Goal: Information Seeking & Learning: Learn about a topic

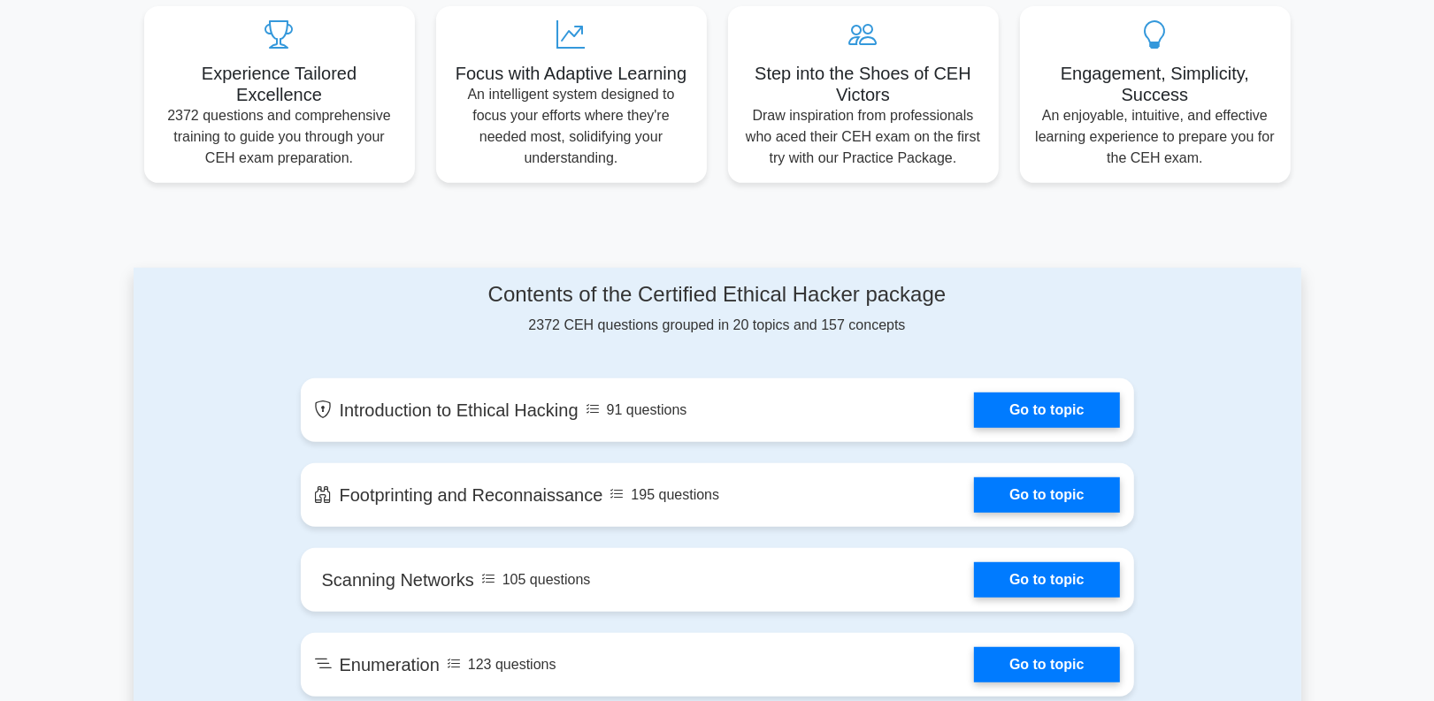
scroll to position [774, 0]
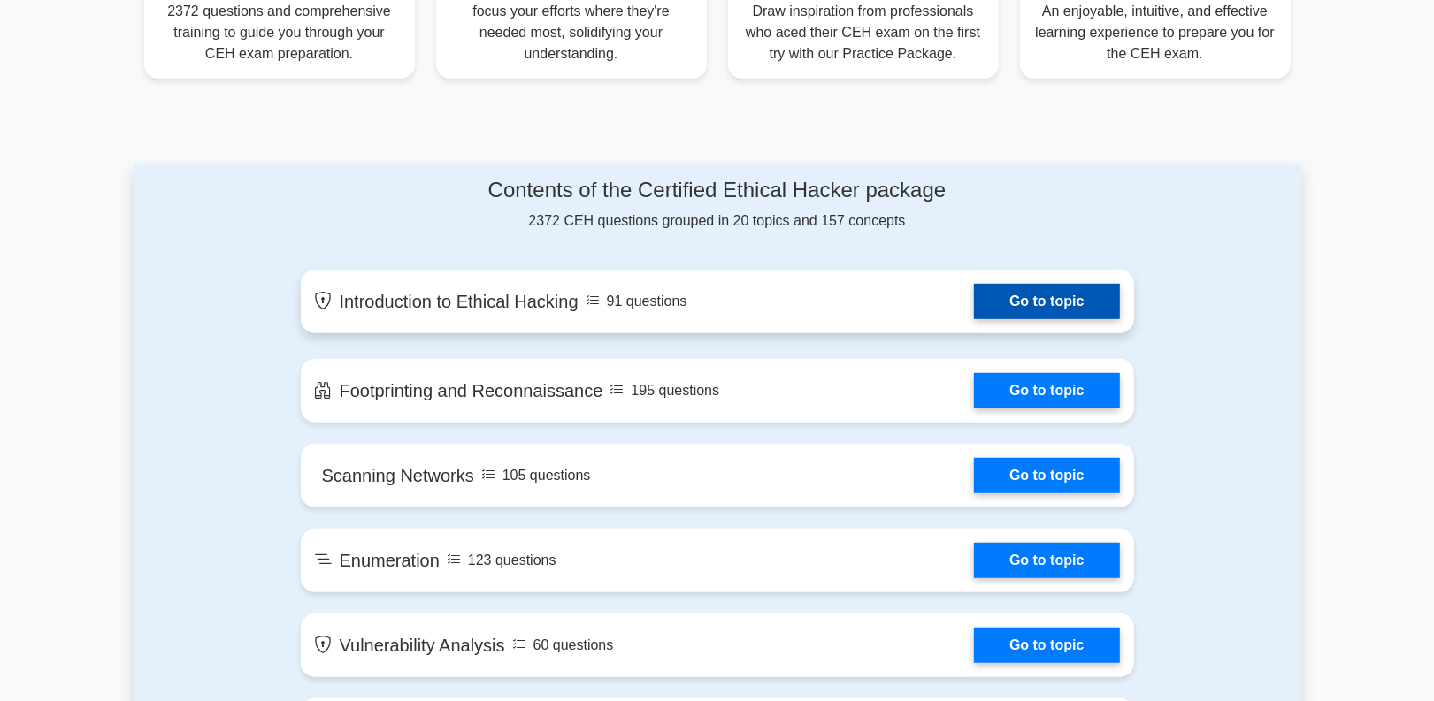
click at [1014, 310] on link "Go to topic" at bounding box center [1046, 301] width 145 height 35
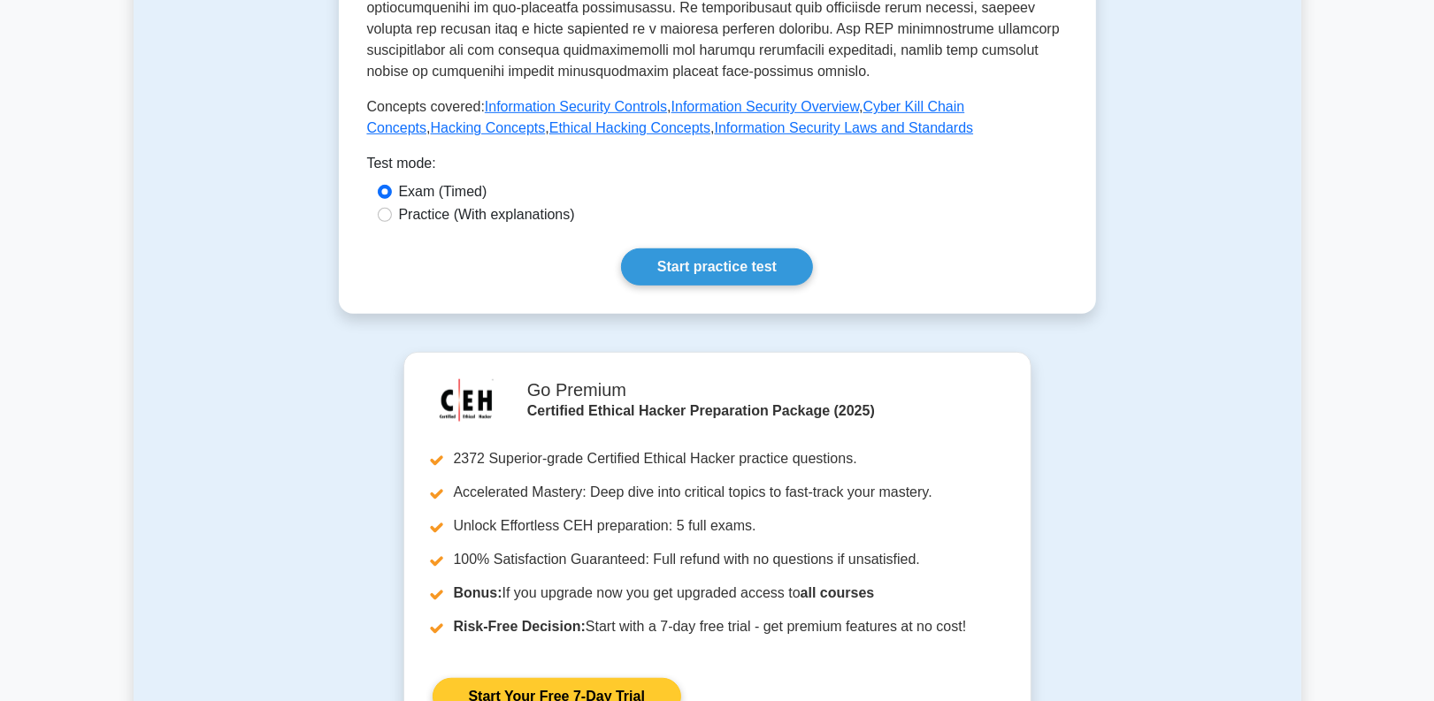
scroll to position [750, 0]
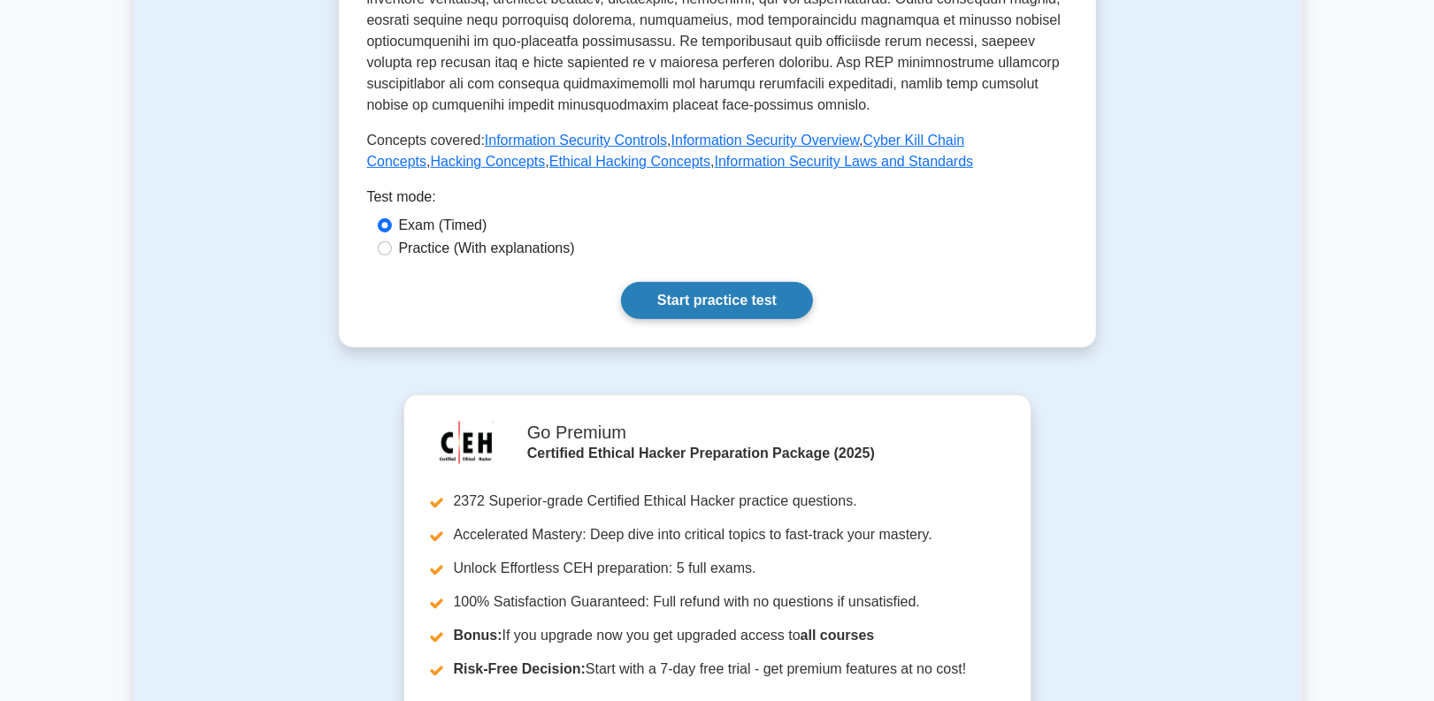
click at [701, 283] on link "Start practice test" at bounding box center [717, 300] width 192 height 37
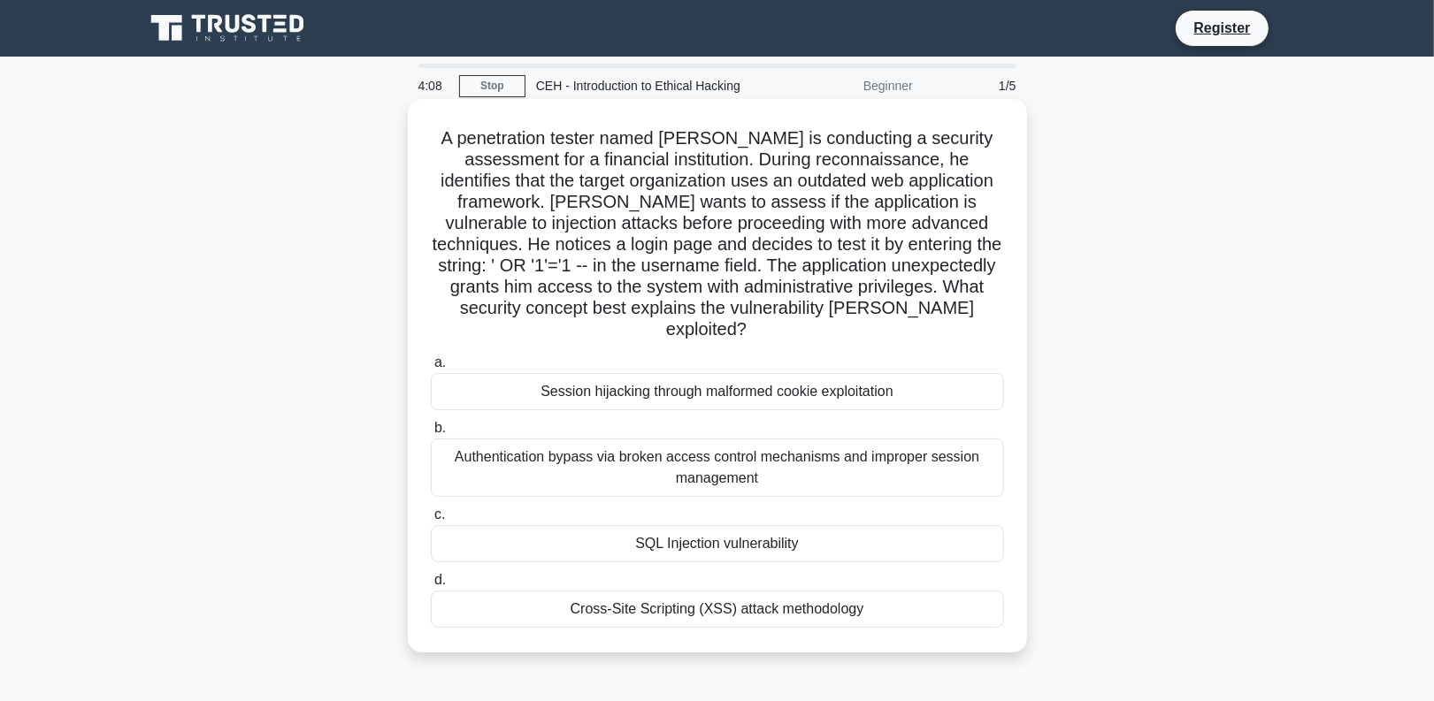
click at [608, 525] on div "SQL Injection vulnerability" at bounding box center [717, 543] width 573 height 37
click at [431, 520] on input "c. SQL Injection vulnerability" at bounding box center [431, 514] width 0 height 11
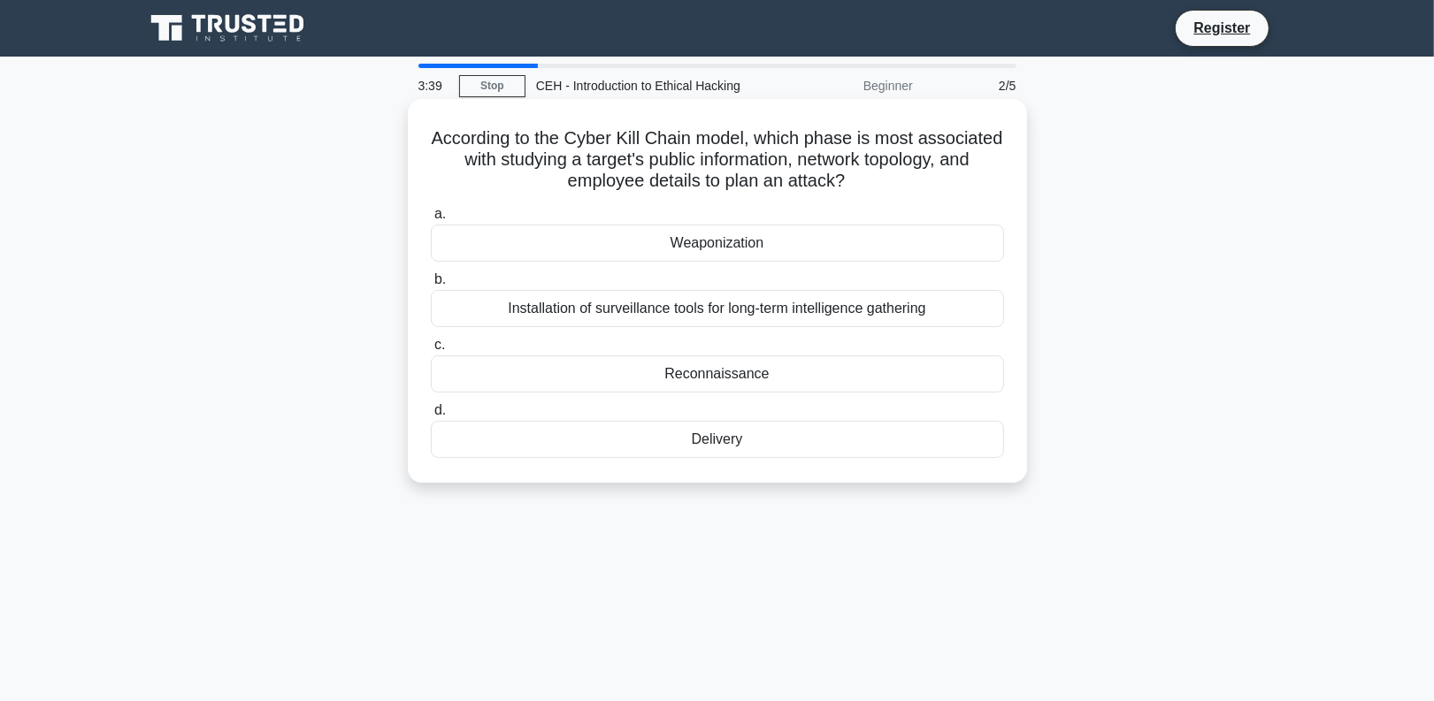
drag, startPoint x: 922, startPoint y: 174, endPoint x: 470, endPoint y: 137, distance: 454.4
click at [470, 137] on h5 "According to the Cyber Kill Chain model, which phase is most associated with st…" at bounding box center [717, 159] width 577 height 65
copy h5 "According to the Cyber Kill Chain model, which phase is most associated with st…"
click at [675, 377] on div "Reconnaissance" at bounding box center [717, 374] width 573 height 37
click at [431, 351] on input "c. Reconnaissance" at bounding box center [431, 345] width 0 height 11
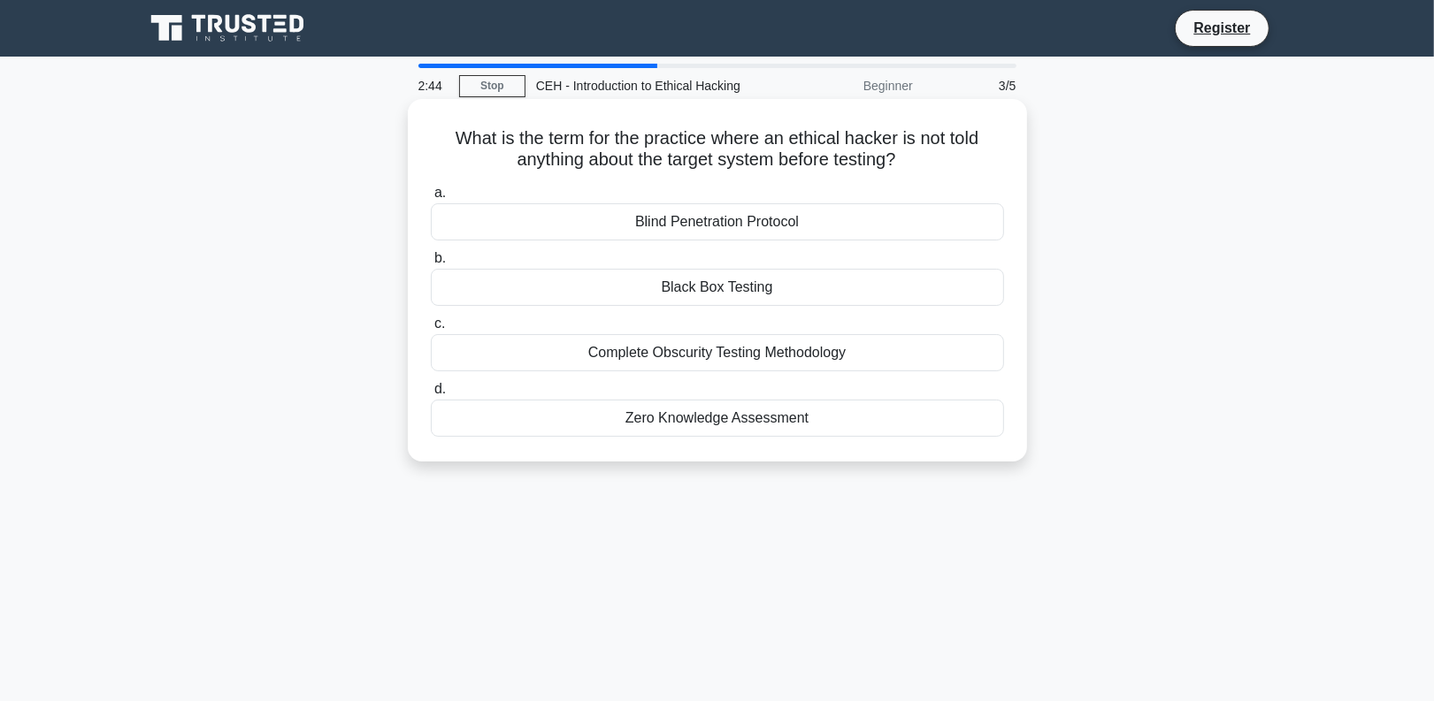
click at [754, 281] on div "Black Box Testing" at bounding box center [717, 287] width 573 height 37
click at [431, 264] on input "b. Black Box Testing" at bounding box center [431, 258] width 0 height 11
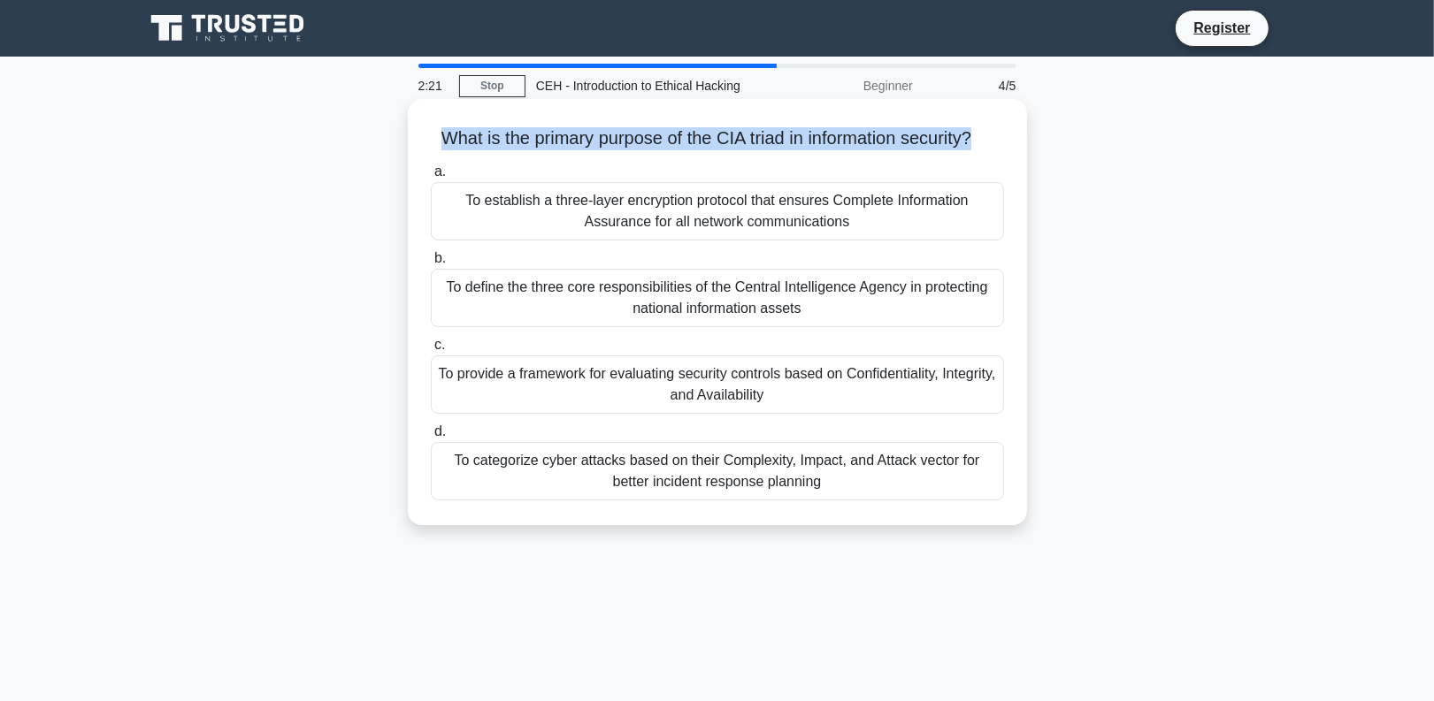
drag, startPoint x: 996, startPoint y: 137, endPoint x: 444, endPoint y: 137, distance: 551.9
click at [444, 137] on h5 "What is the primary purpose of the CIA triad in information security? .spinner_…" at bounding box center [717, 138] width 577 height 23
copy h5 "What is the primary purpose of the CIA triad in information security?"
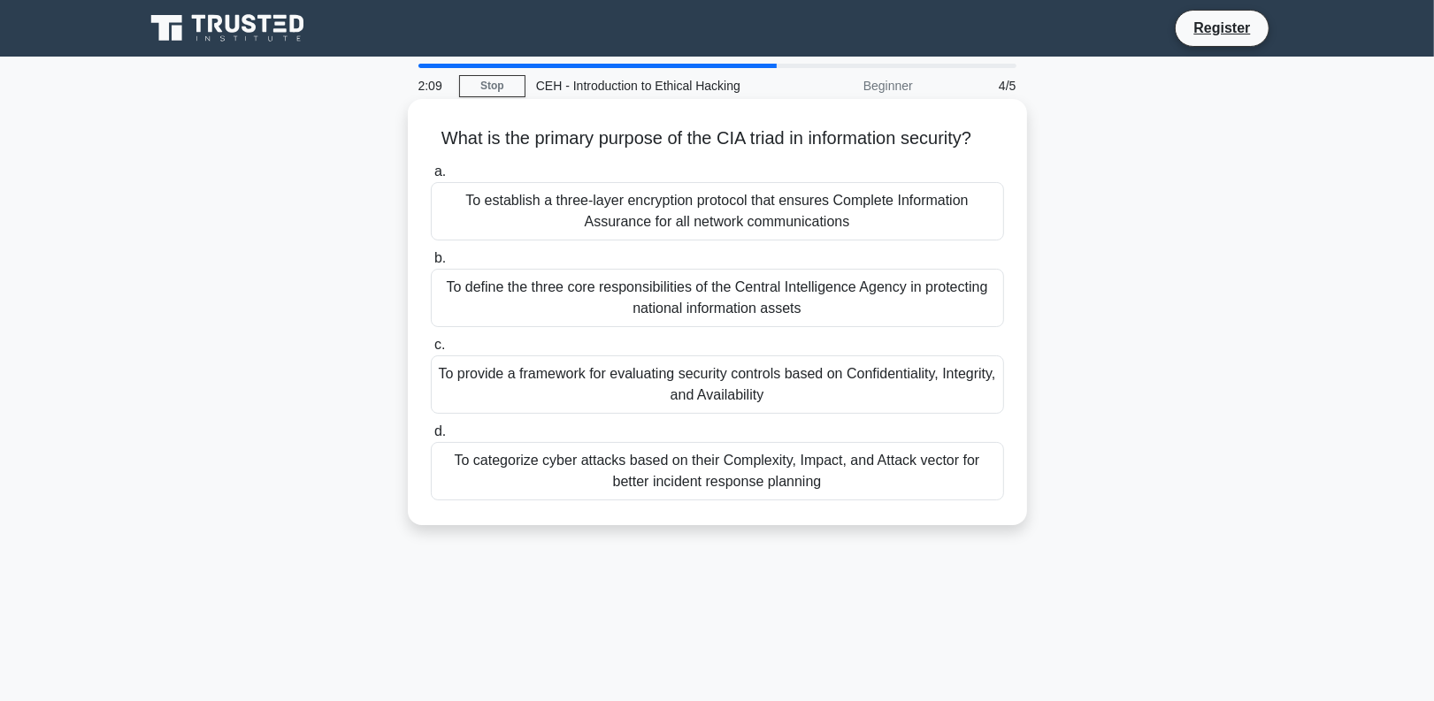
click at [1008, 448] on div "d. To categorize cyber attacks based on their Complexity, Impact, and Attack ve…" at bounding box center [717, 461] width 594 height 80
drag, startPoint x: 833, startPoint y: 420, endPoint x: 460, endPoint y: 399, distance: 373.8
click at [460, 399] on div "To provide a framework for evaluating security controls based on Confidentialit…" at bounding box center [717, 385] width 573 height 58
drag, startPoint x: 836, startPoint y: 509, endPoint x: 435, endPoint y: 140, distance: 544.6
click at [435, 140] on div "What is the primary purpose of the CIA triad in information security? .spinner_…" at bounding box center [717, 312] width 605 height 412
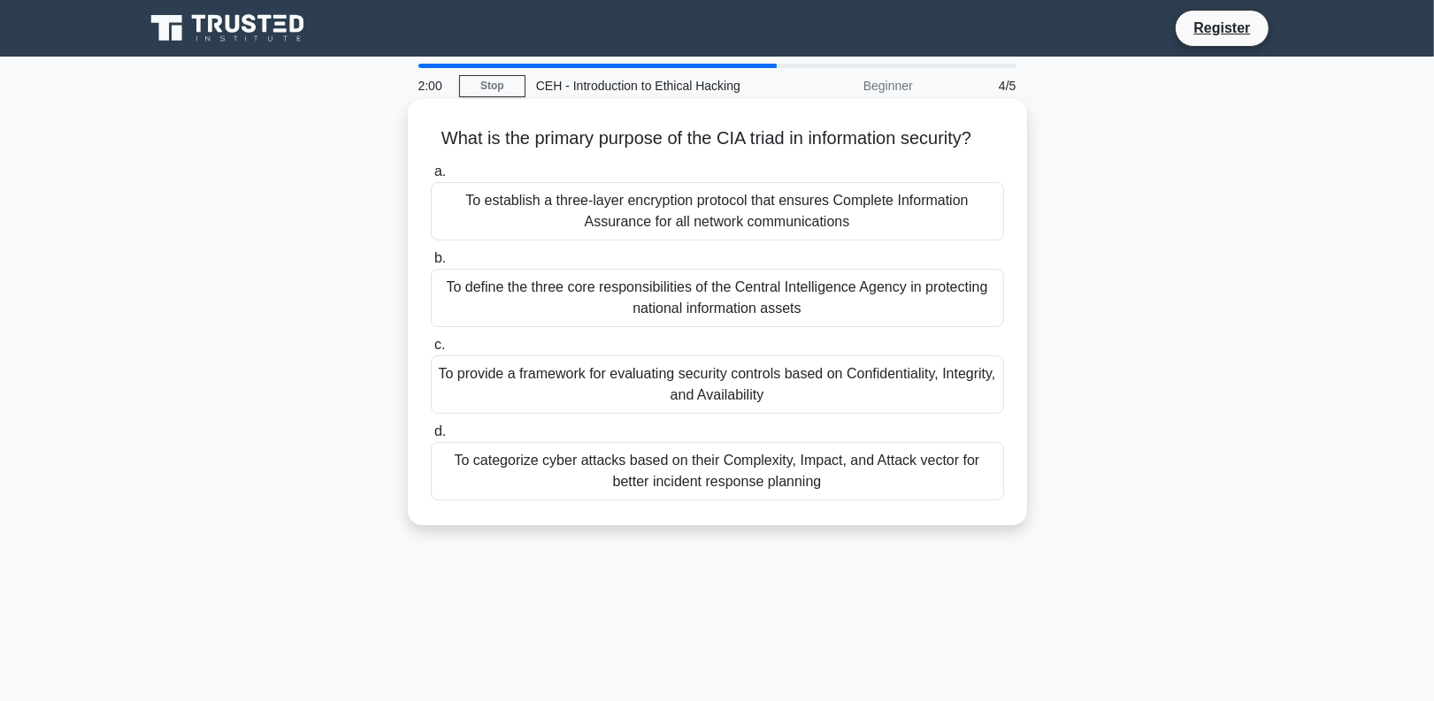
copy div "What is the primary purpose of the CIA triad in information security? .spinner_…"
click at [920, 449] on label "d. To categorize cyber attacks based on their Complexity, Impact, and Attack ve…" at bounding box center [717, 461] width 573 height 80
click at [431, 438] on input "d. To categorize cyber attacks based on their Complexity, Impact, and Attack ve…" at bounding box center [431, 431] width 0 height 11
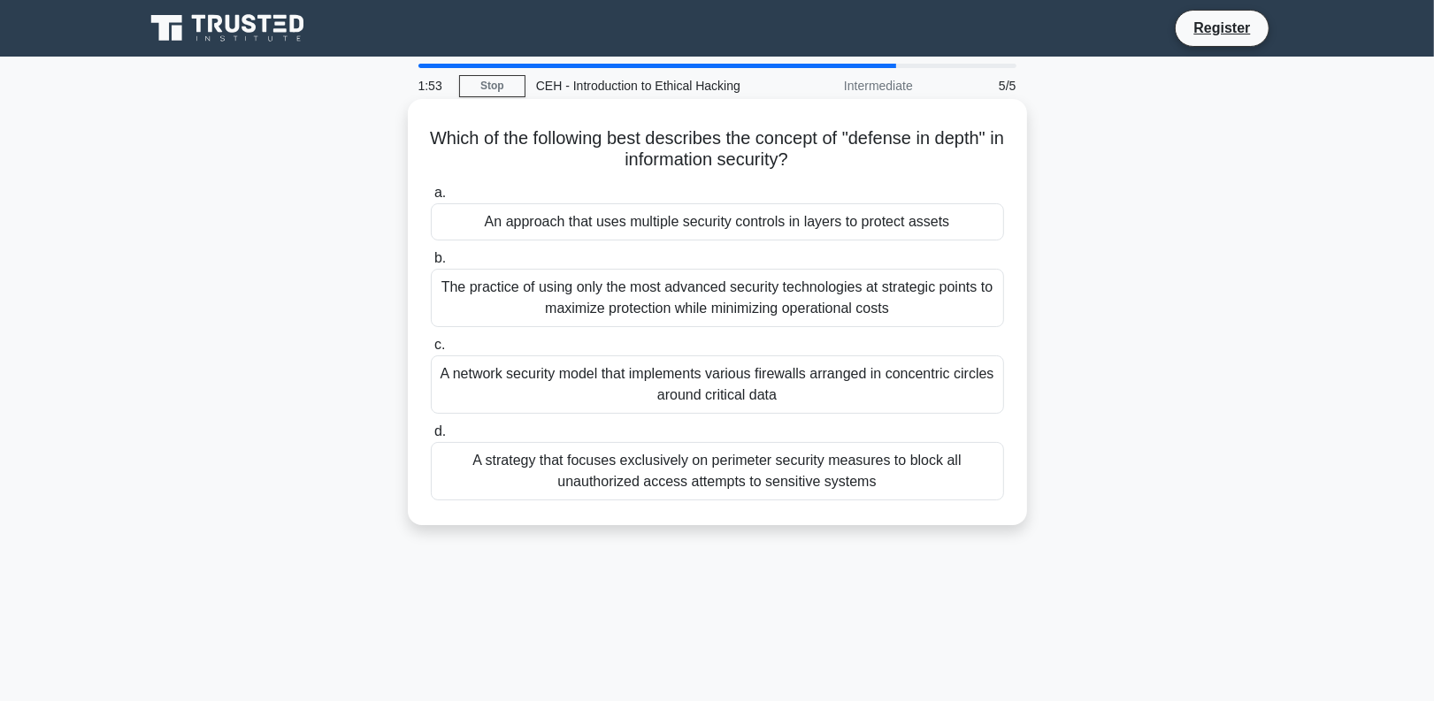
click at [802, 394] on div "A network security model that implements various firewalls arranged in concentr…" at bounding box center [717, 385] width 573 height 58
click at [431, 351] on input "c. A network security model that implements various firewalls arranged in conce…" at bounding box center [431, 345] width 0 height 11
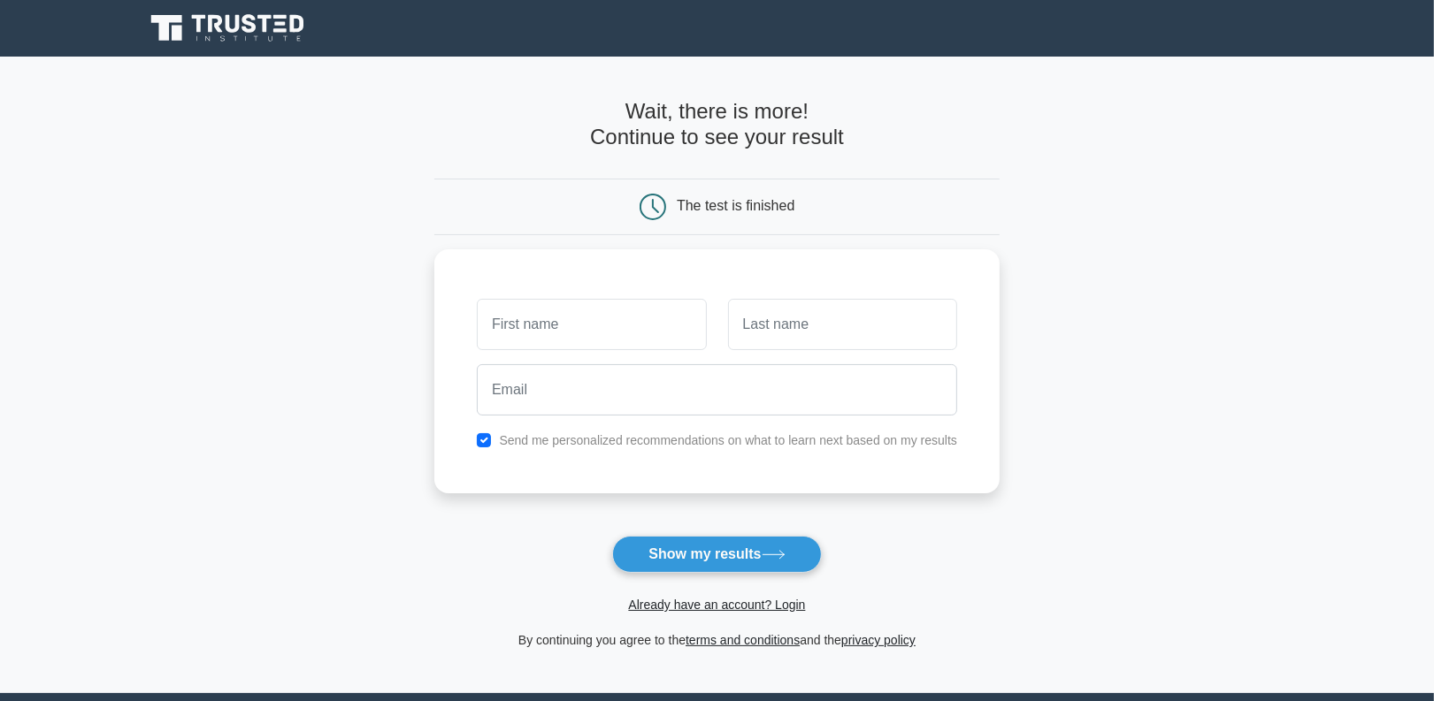
click at [1164, 332] on main "Wait, there is more! Continue to see your result The test is finished and the" at bounding box center [717, 375] width 1434 height 637
